Goal: Navigation & Orientation: Find specific page/section

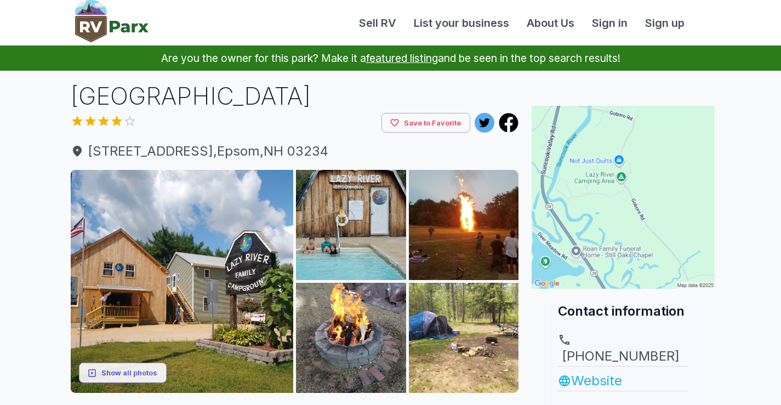
click at [586, 371] on link "Website" at bounding box center [623, 381] width 130 height 20
click at [507, 121] on icon at bounding box center [509, 122] width 19 height 19
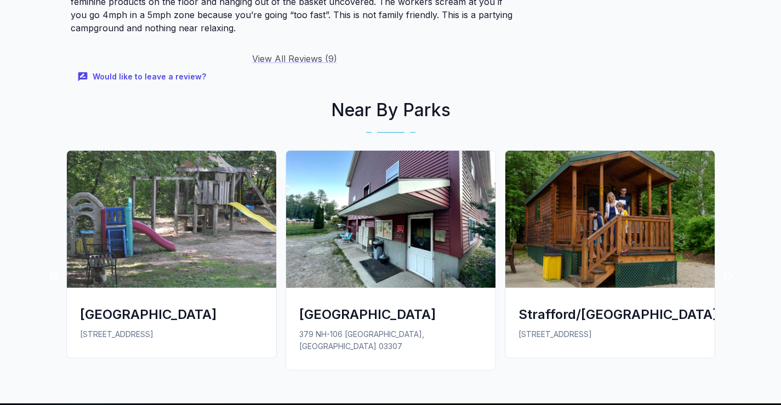
scroll to position [1455, 0]
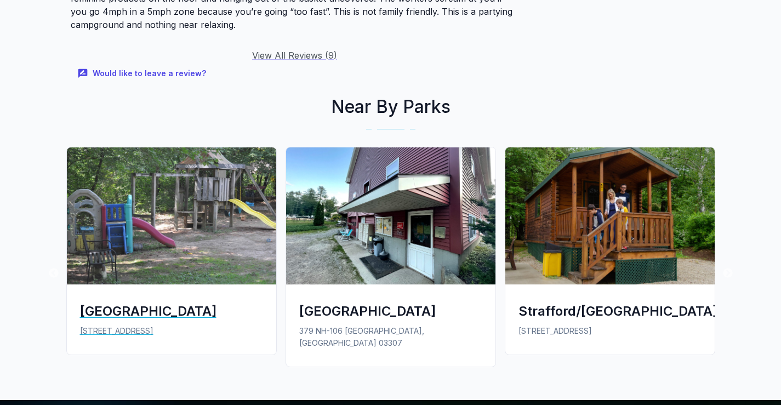
click at [197, 223] on img at bounding box center [171, 215] width 209 height 137
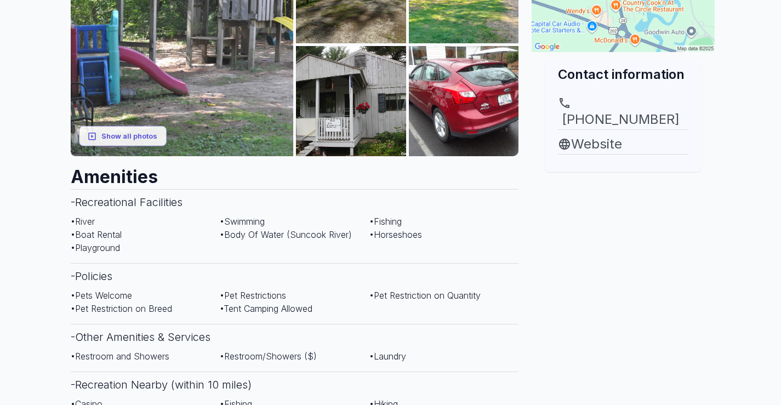
scroll to position [243, 0]
